Goal: Transaction & Acquisition: Book appointment/travel/reservation

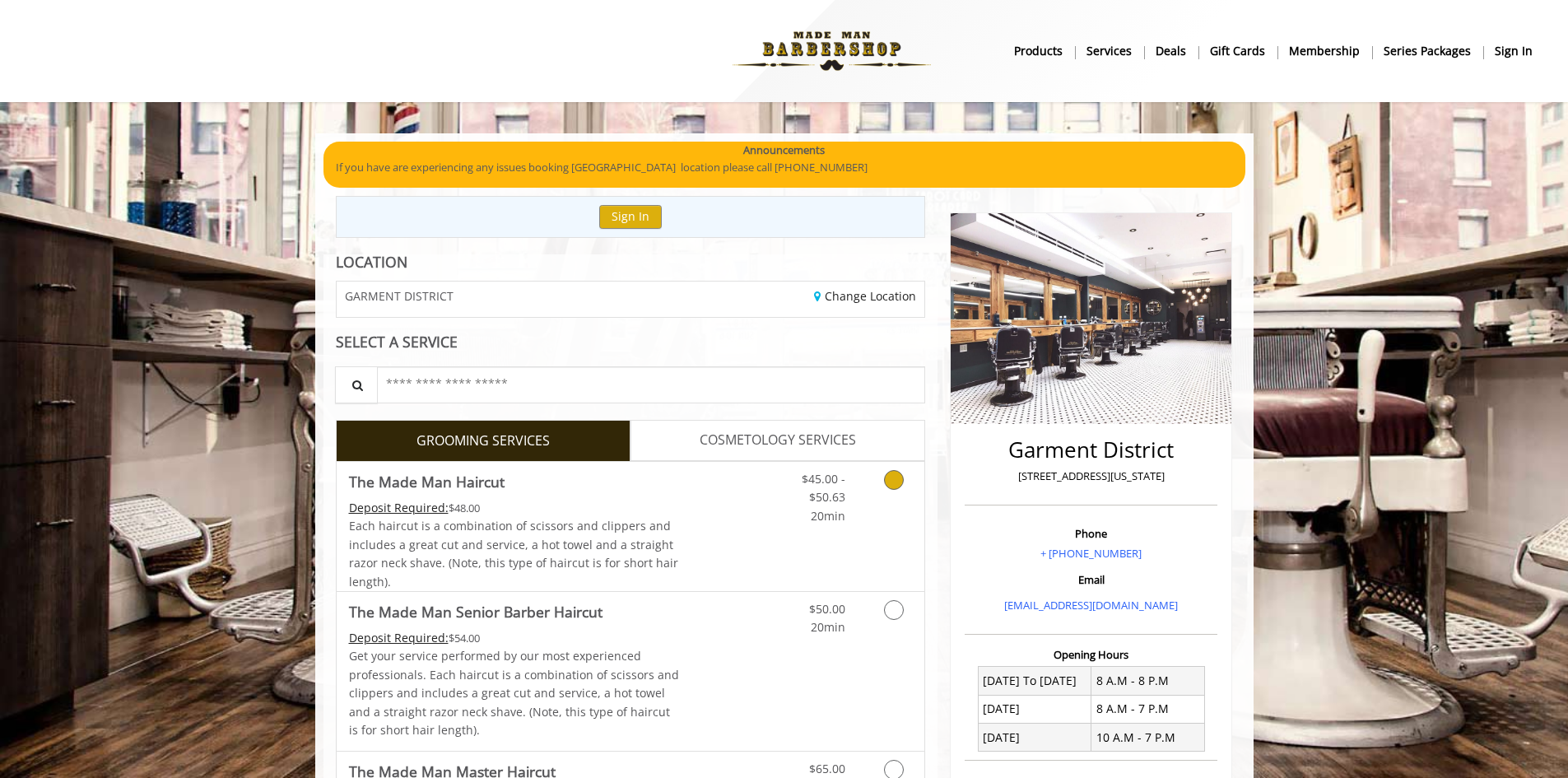
click at [873, 500] on link "Grooming services" at bounding box center [890, 493] width 42 height 63
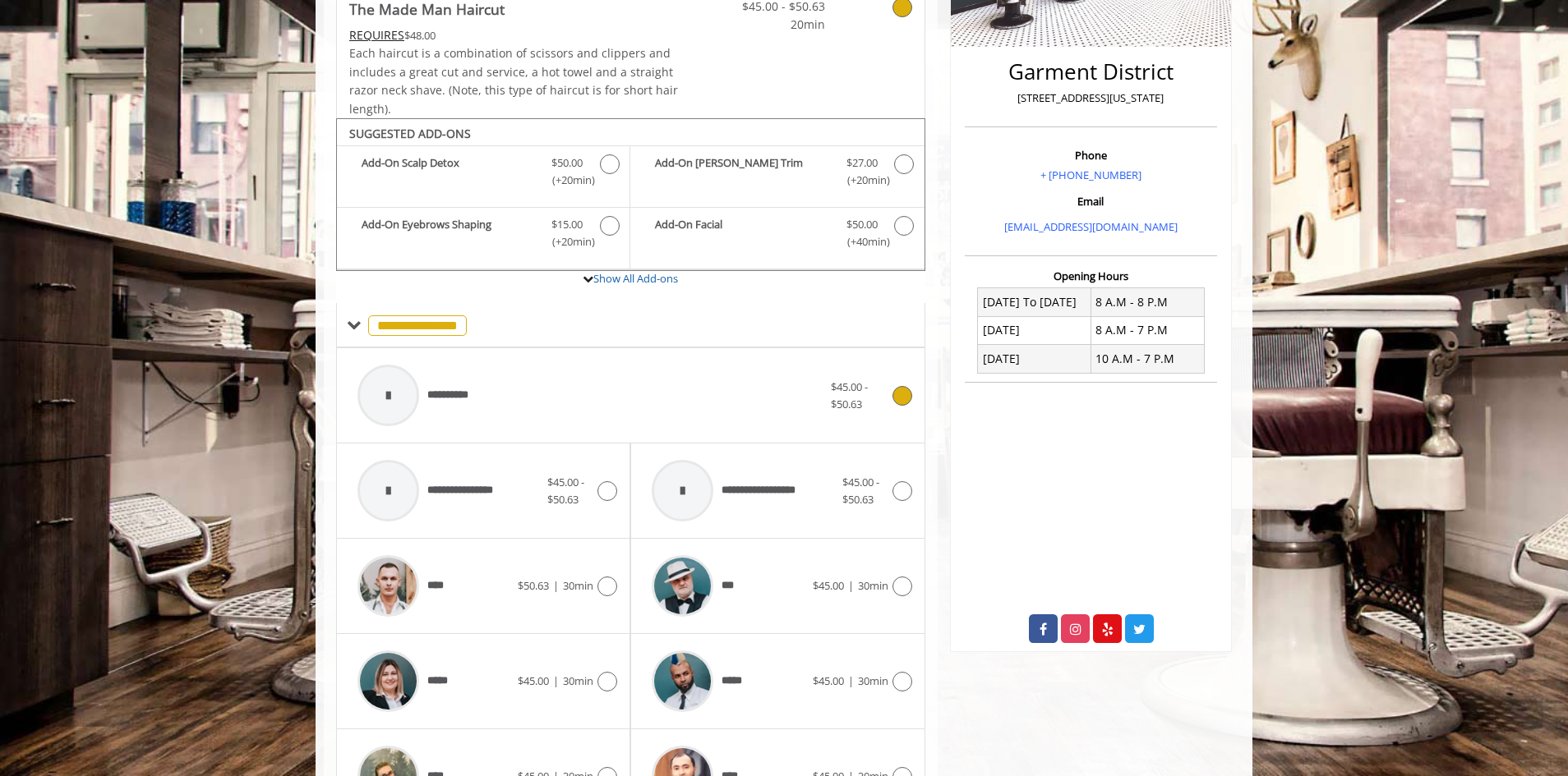
scroll to position [496, 0]
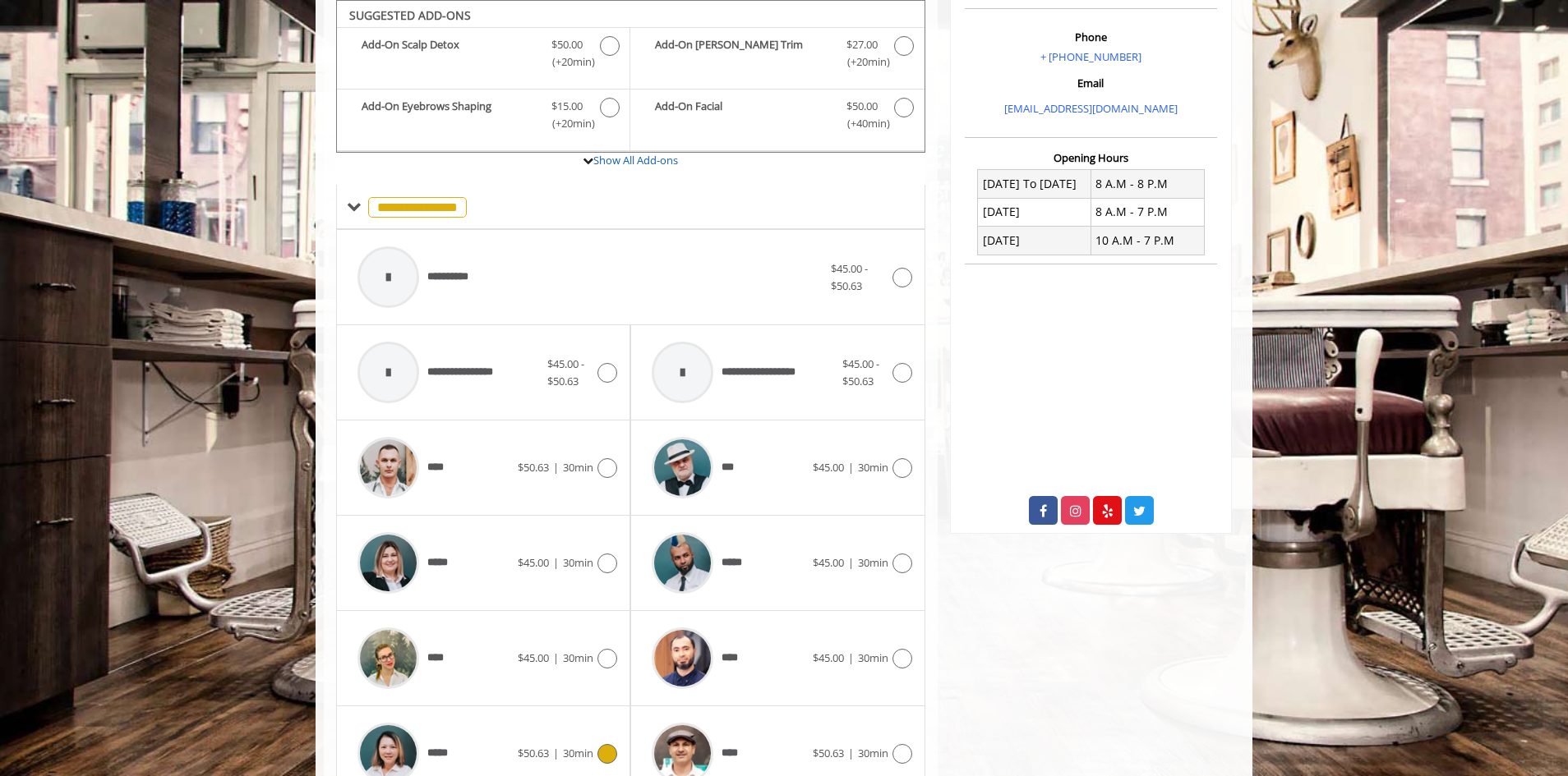
click at [607, 755] on icon at bounding box center [607, 754] width 20 height 20
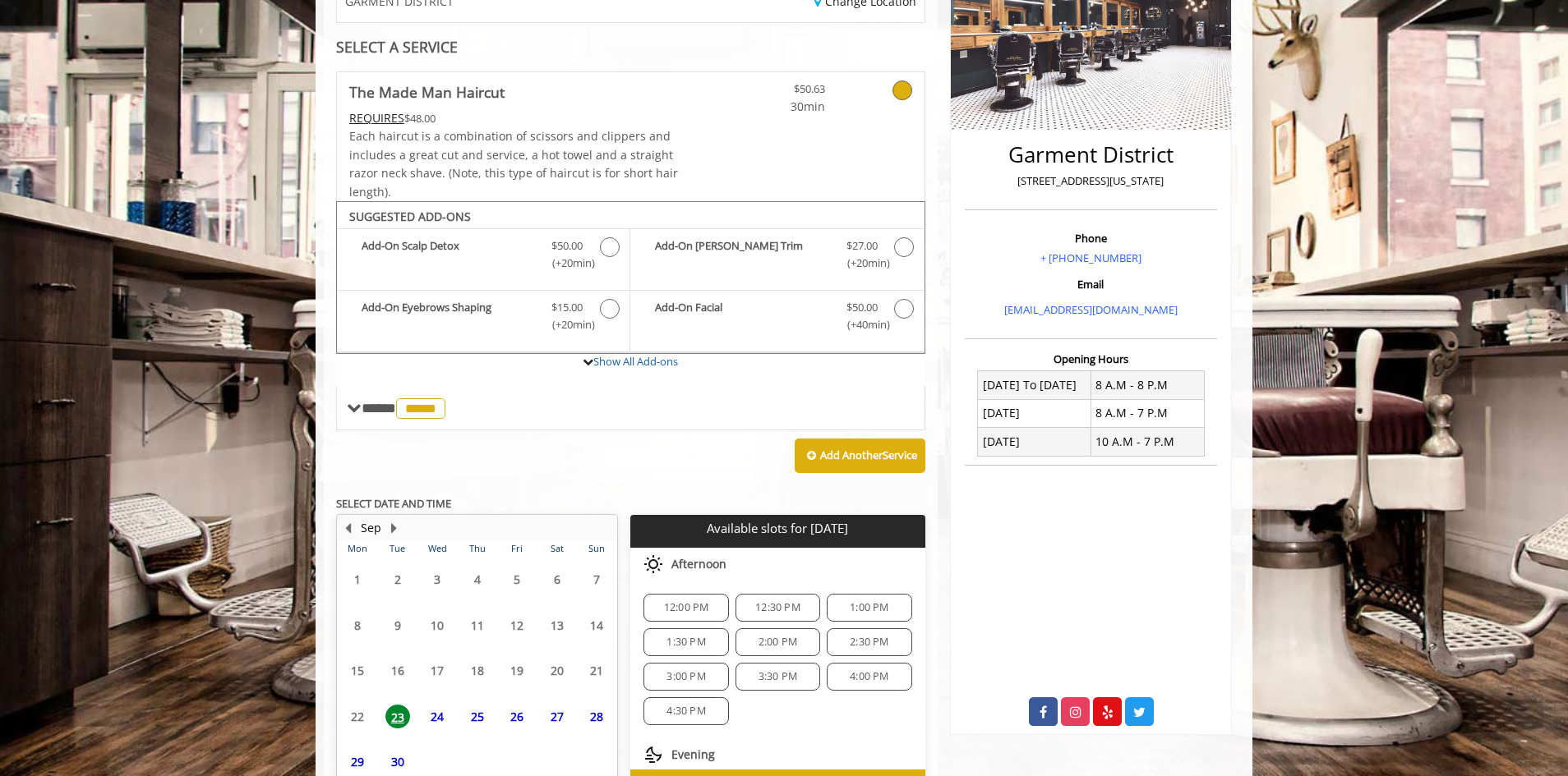
scroll to position [395, 0]
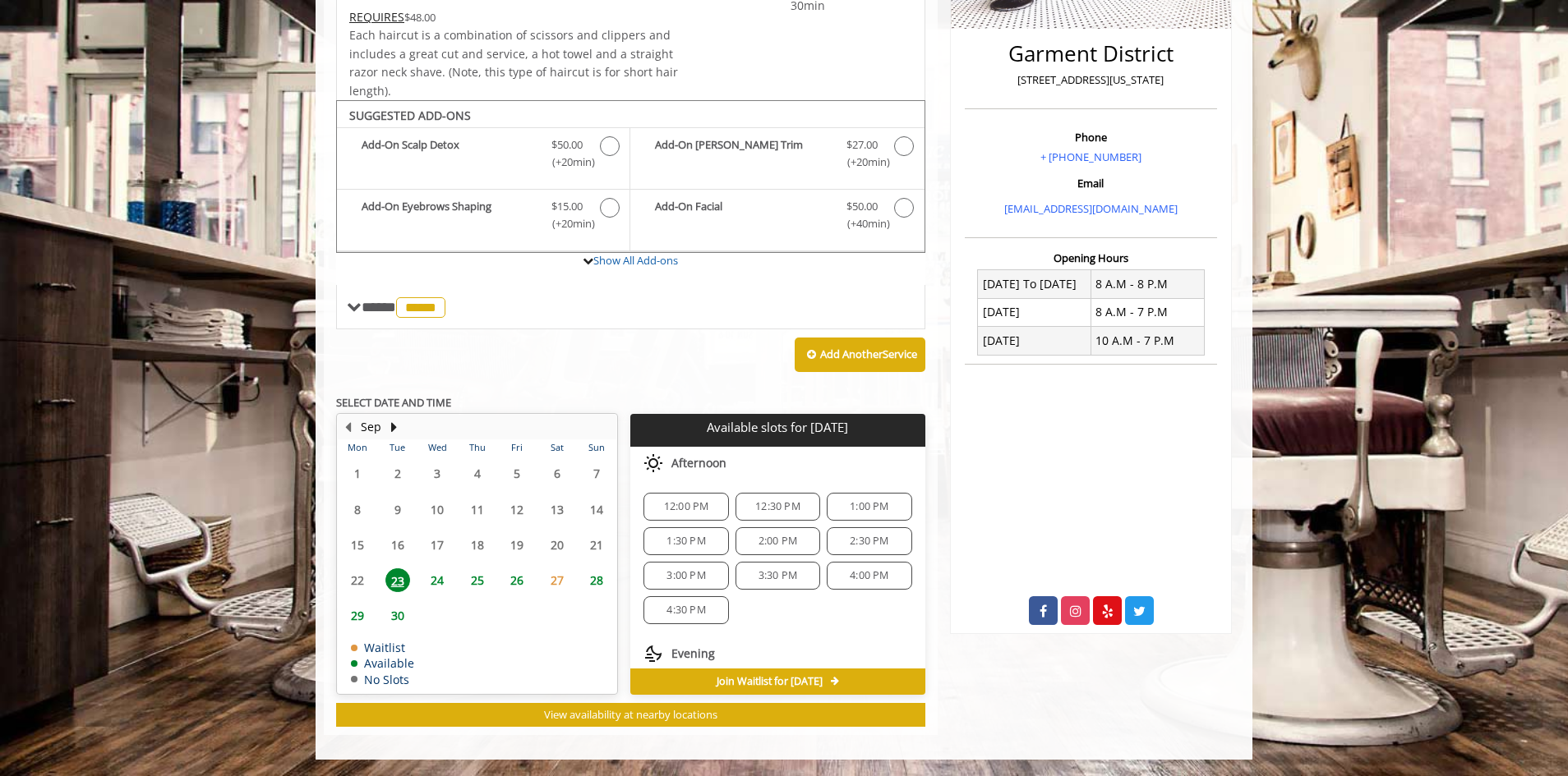
click at [869, 503] on span "1:00 PM" at bounding box center [868, 507] width 38 height 13
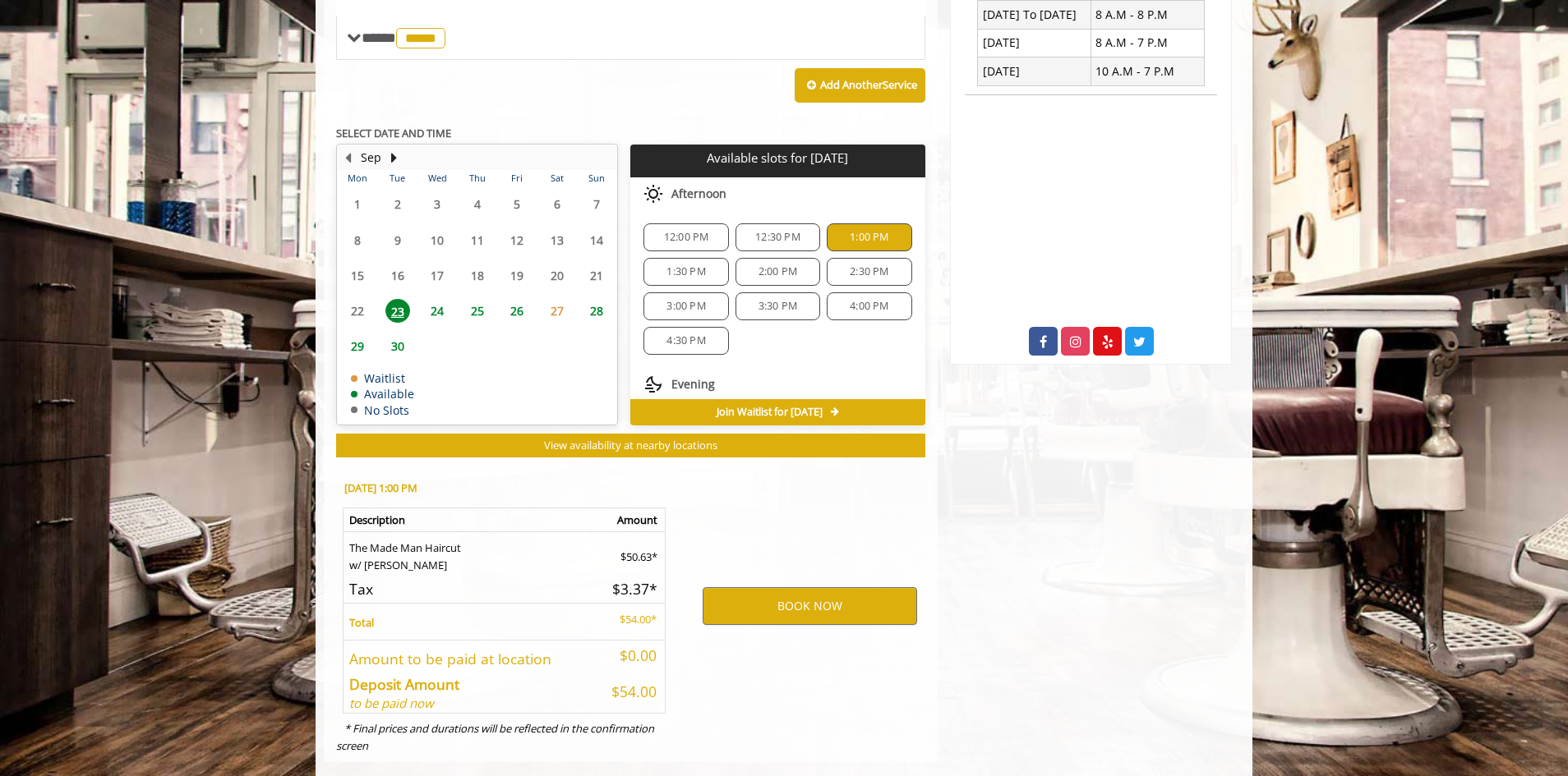
scroll to position [692, 0]
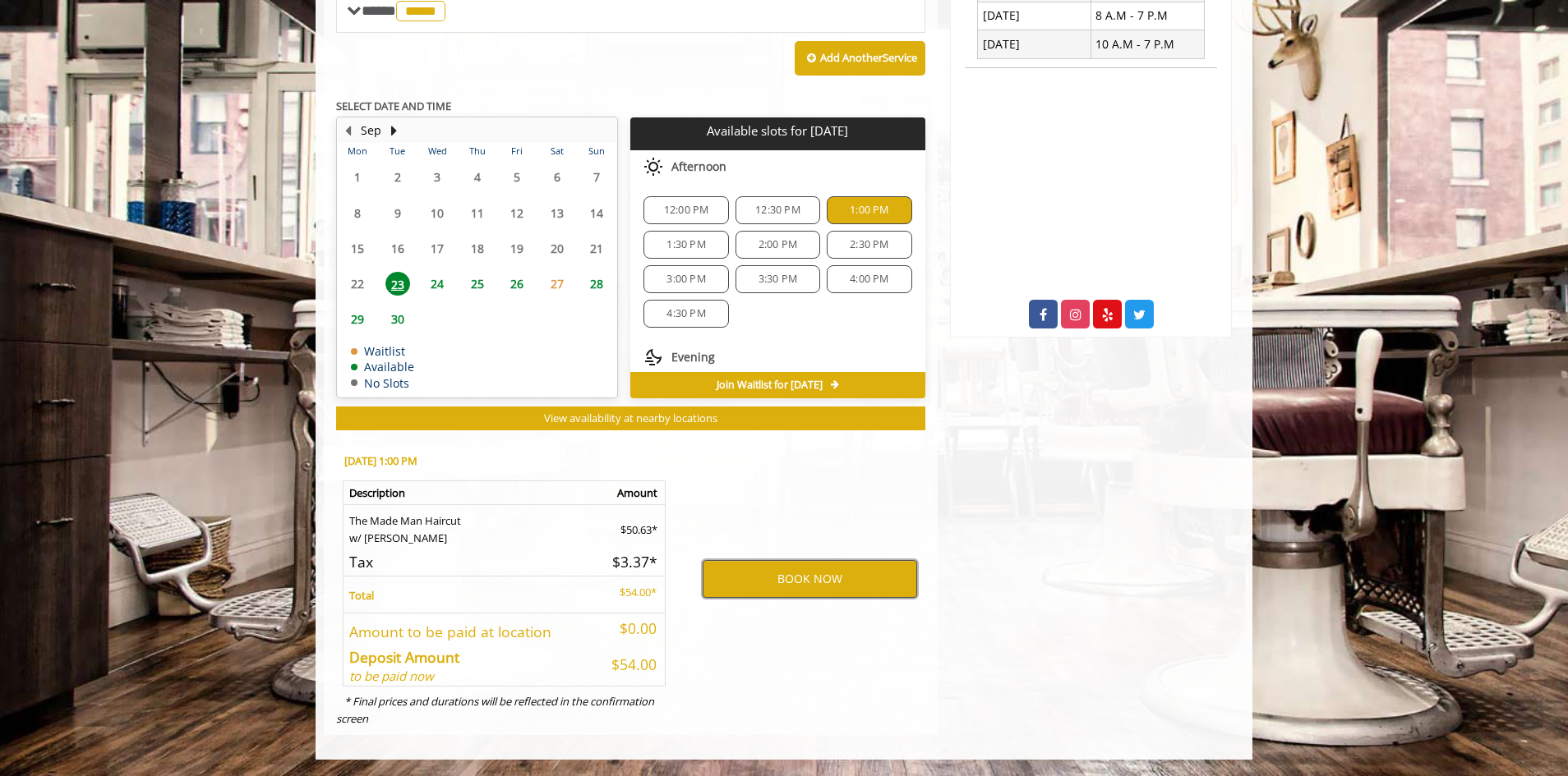
click at [764, 578] on button "BOOK NOW" at bounding box center [810, 579] width 214 height 37
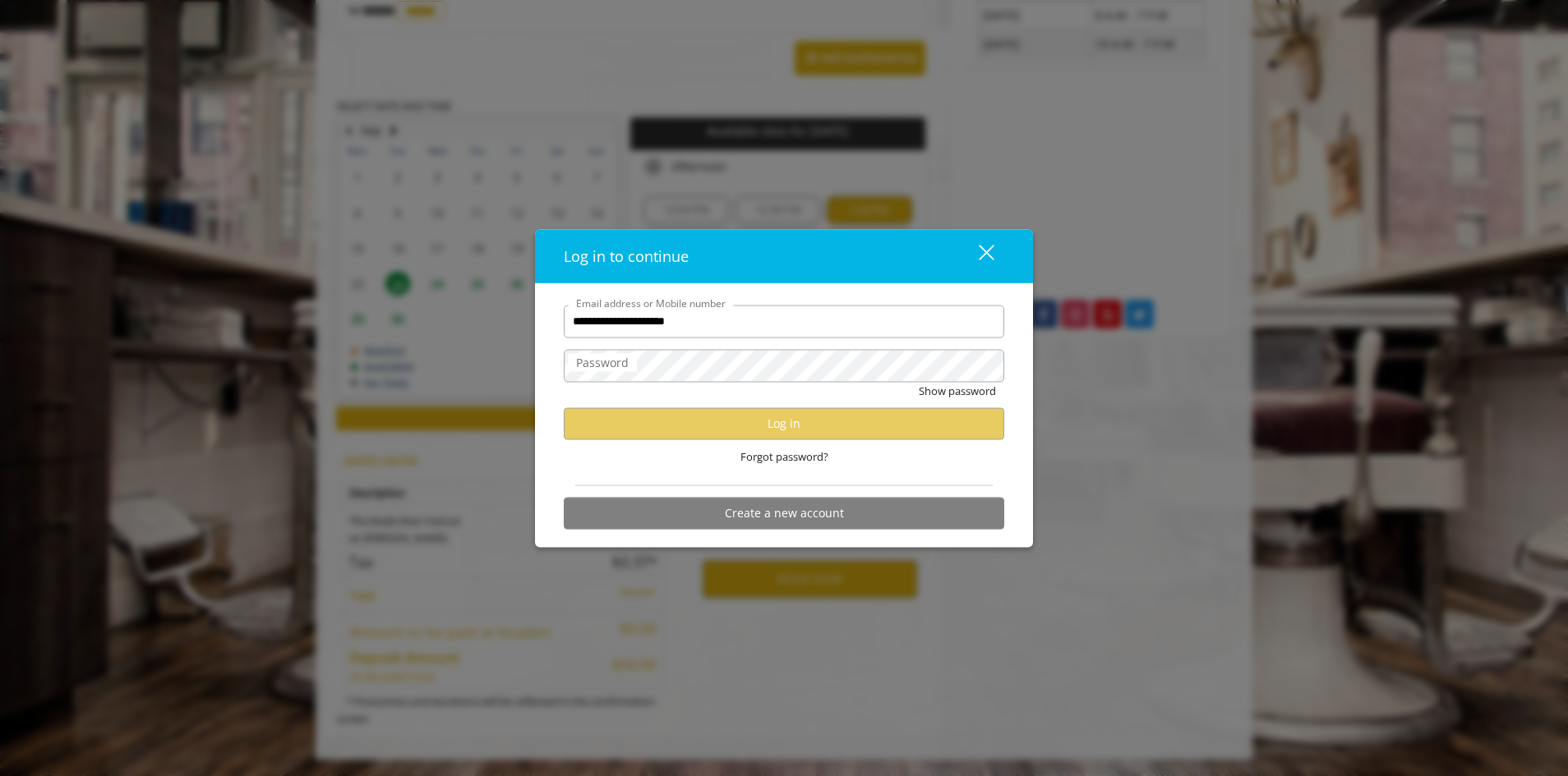
type input "**********"
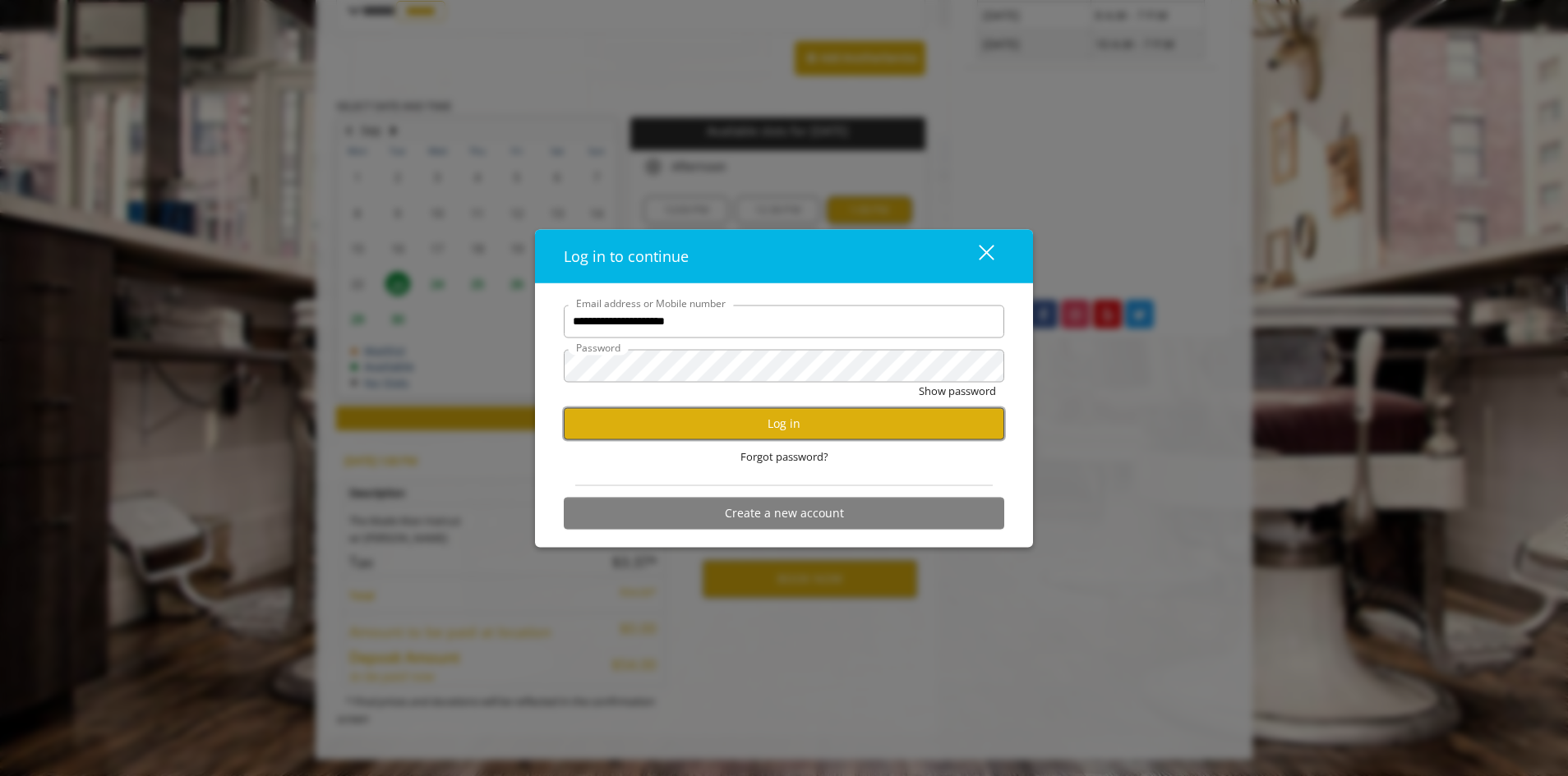
click at [807, 417] on button "Log in" at bounding box center [784, 423] width 440 height 32
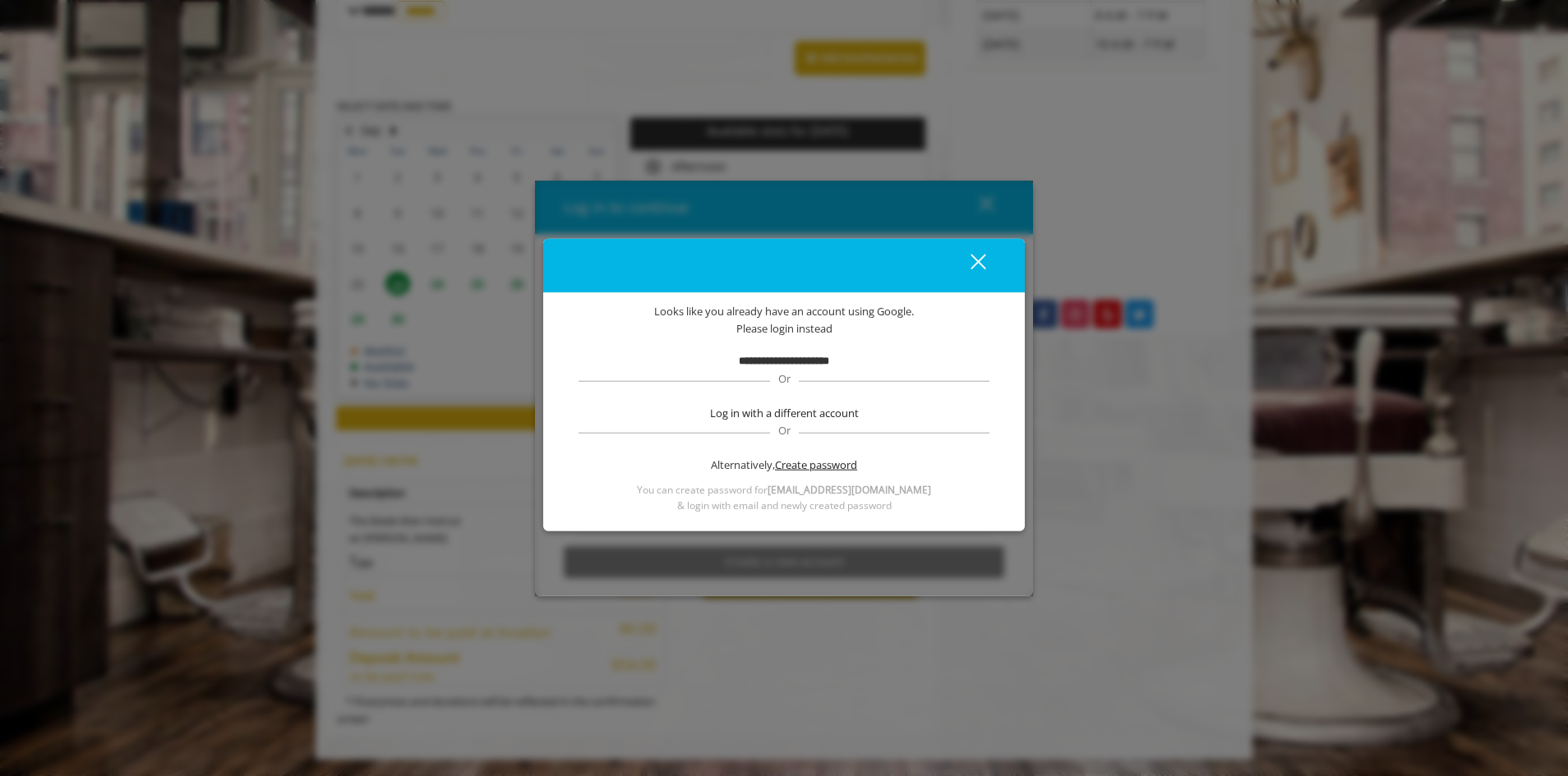
click at [815, 465] on span "Create password" at bounding box center [815, 465] width 82 height 17
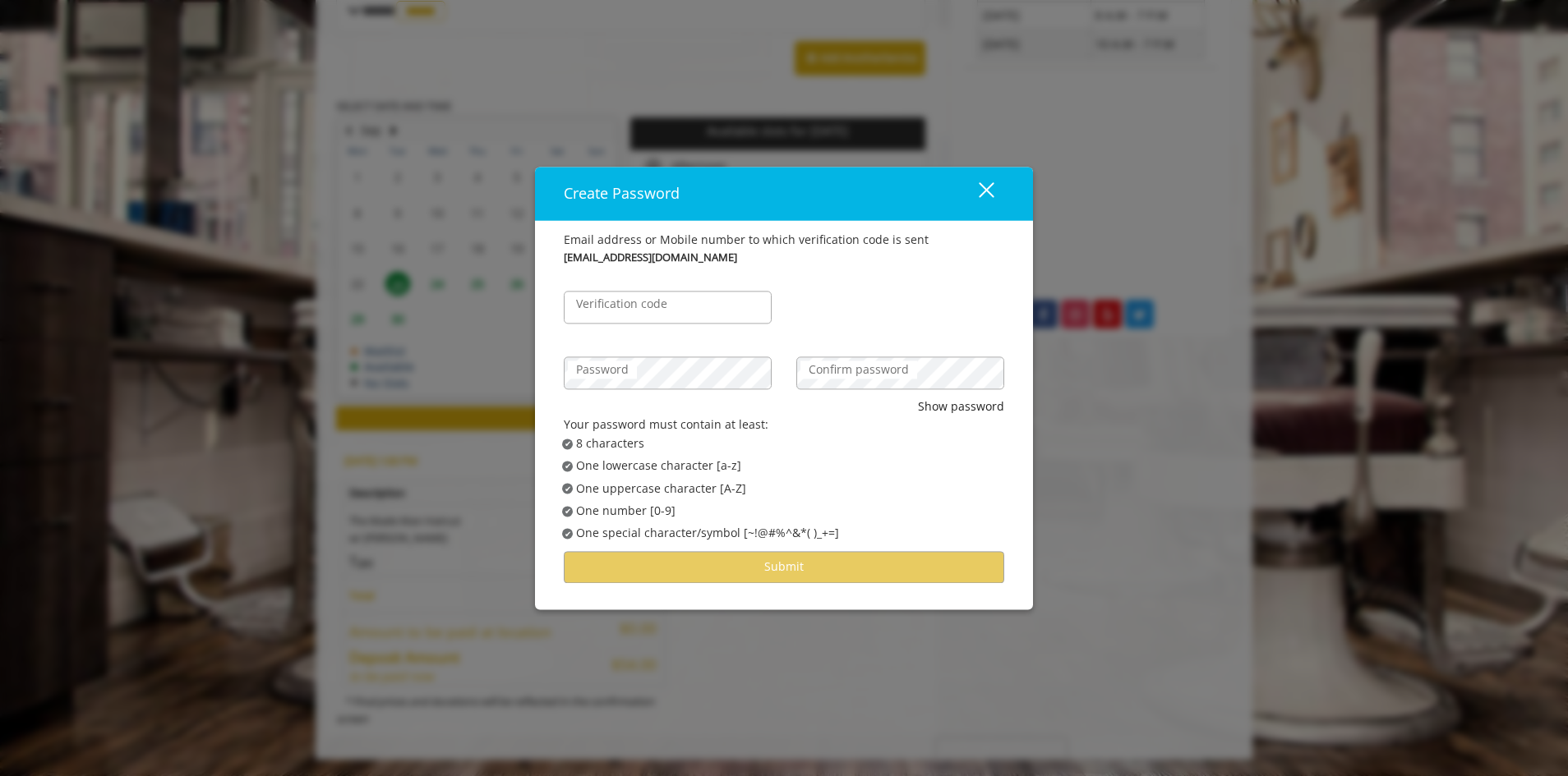
click at [668, 309] on label "Verification code" at bounding box center [622, 303] width 108 height 18
click at [668, 309] on input "Verification code" at bounding box center [668, 307] width 207 height 33
type input "******"
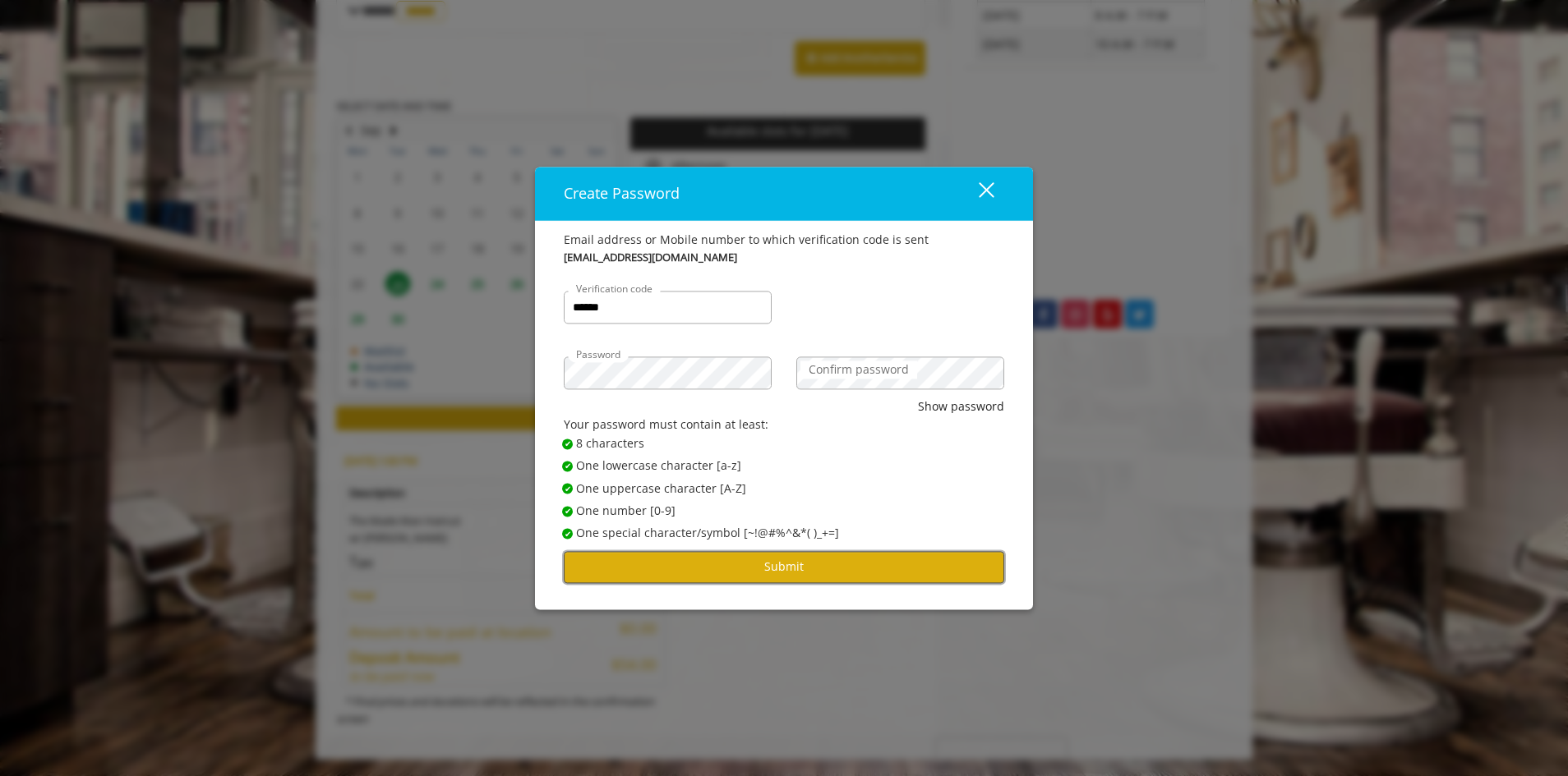
click at [810, 569] on button "Submit" at bounding box center [784, 567] width 440 height 32
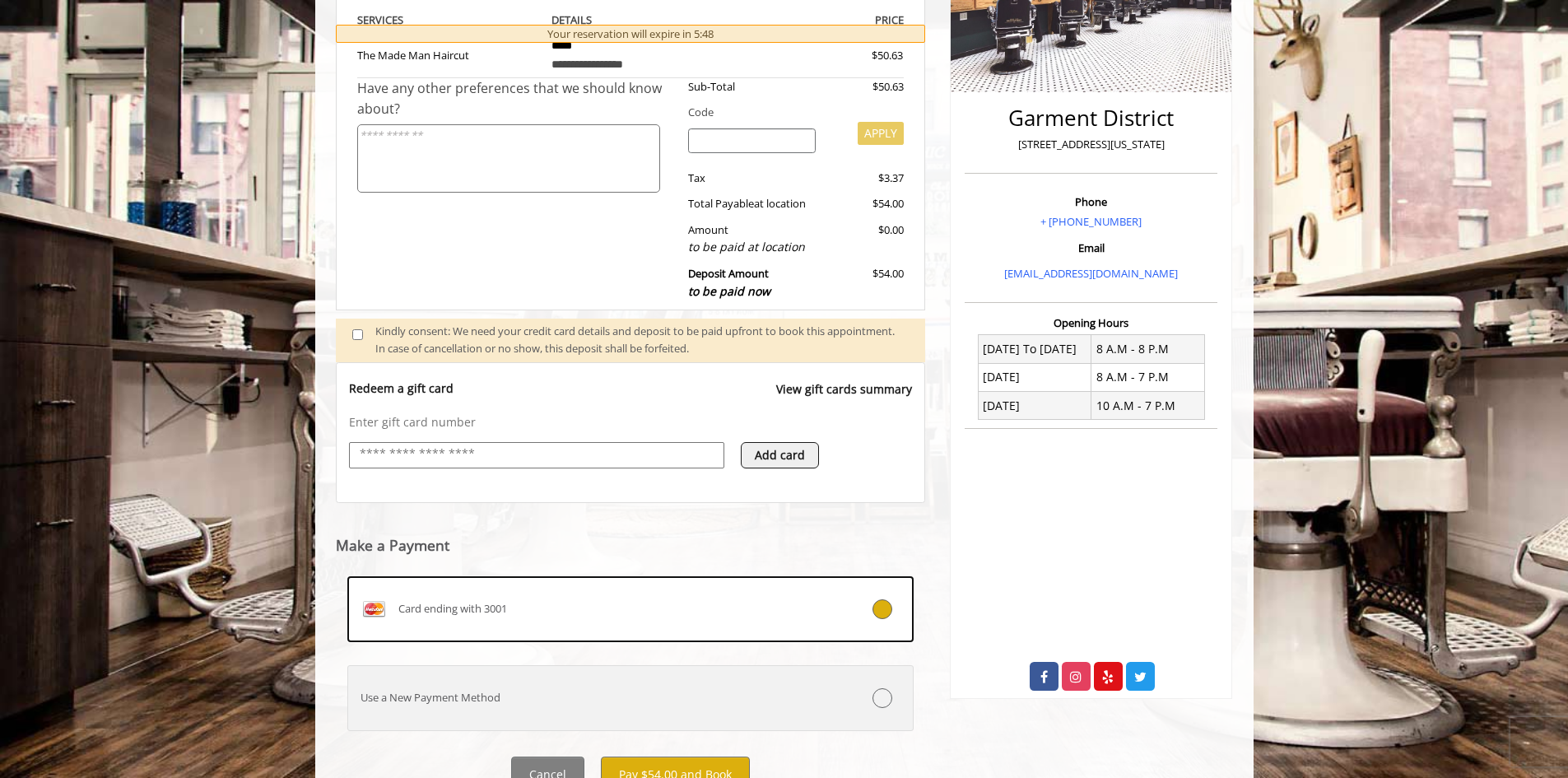
scroll to position [401, 0]
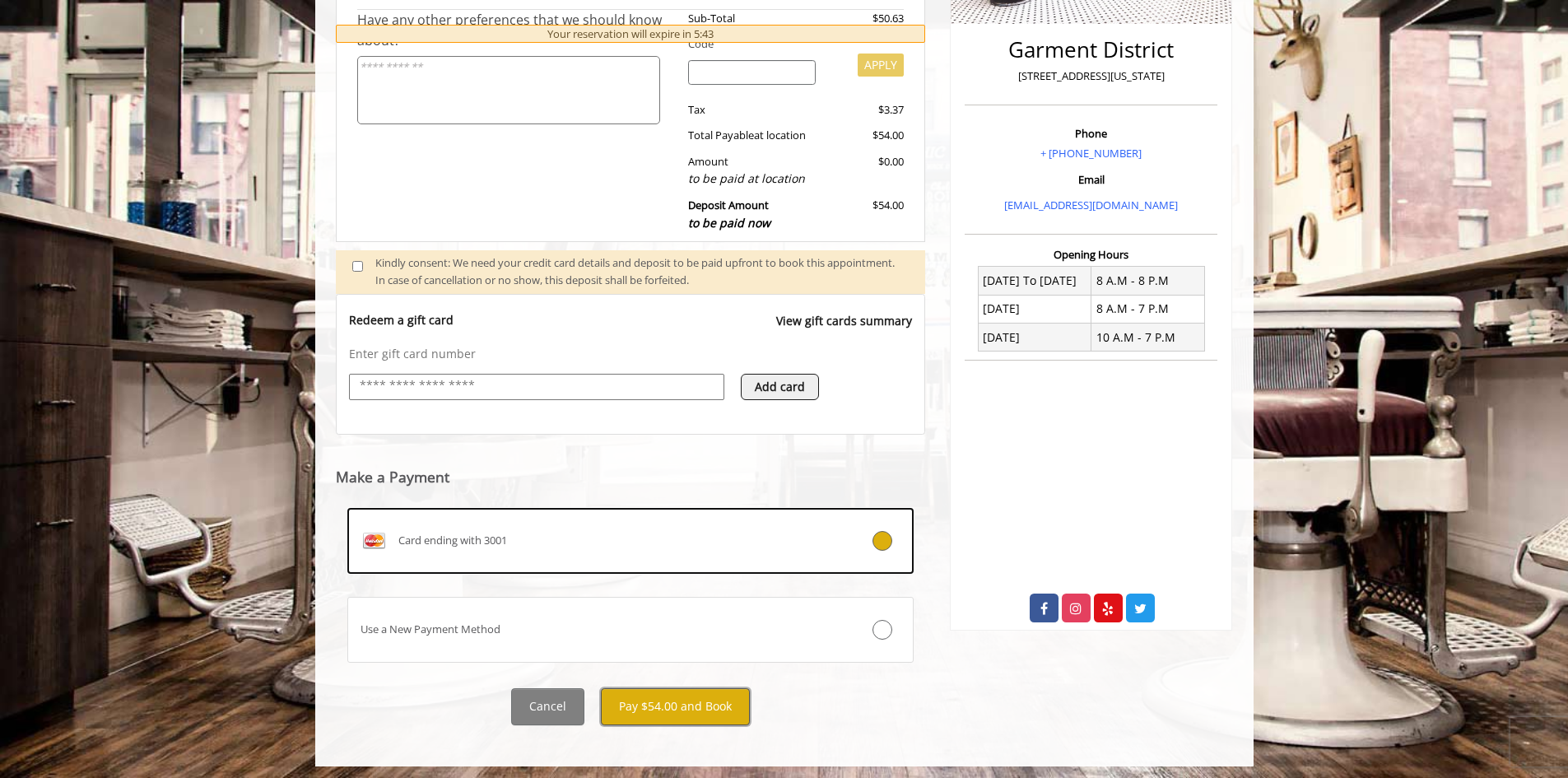
click at [669, 708] on button "Pay $54.00 and Book" at bounding box center [675, 706] width 149 height 37
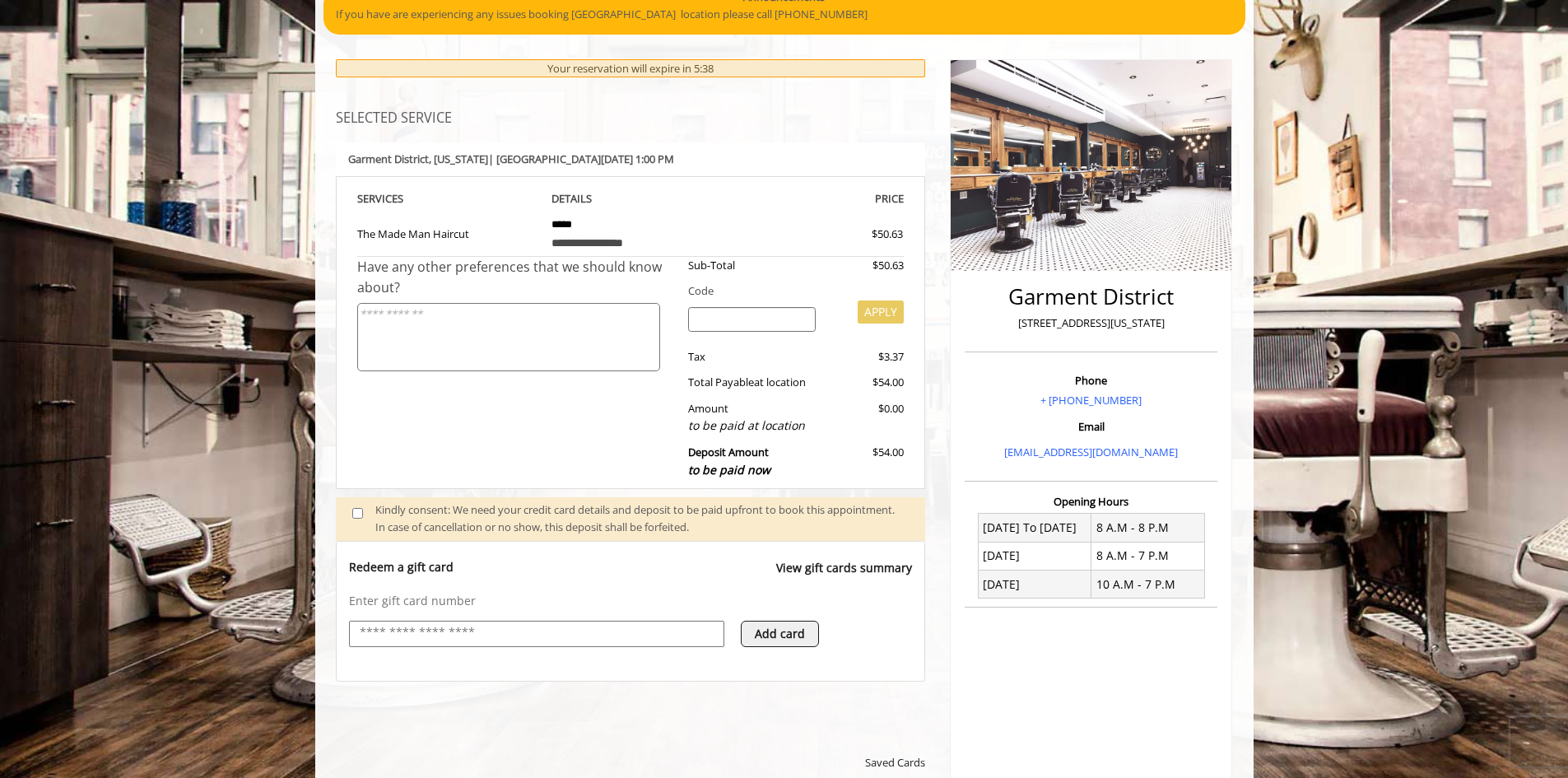
scroll to position [71, 0]
